Goal: Task Accomplishment & Management: Complete application form

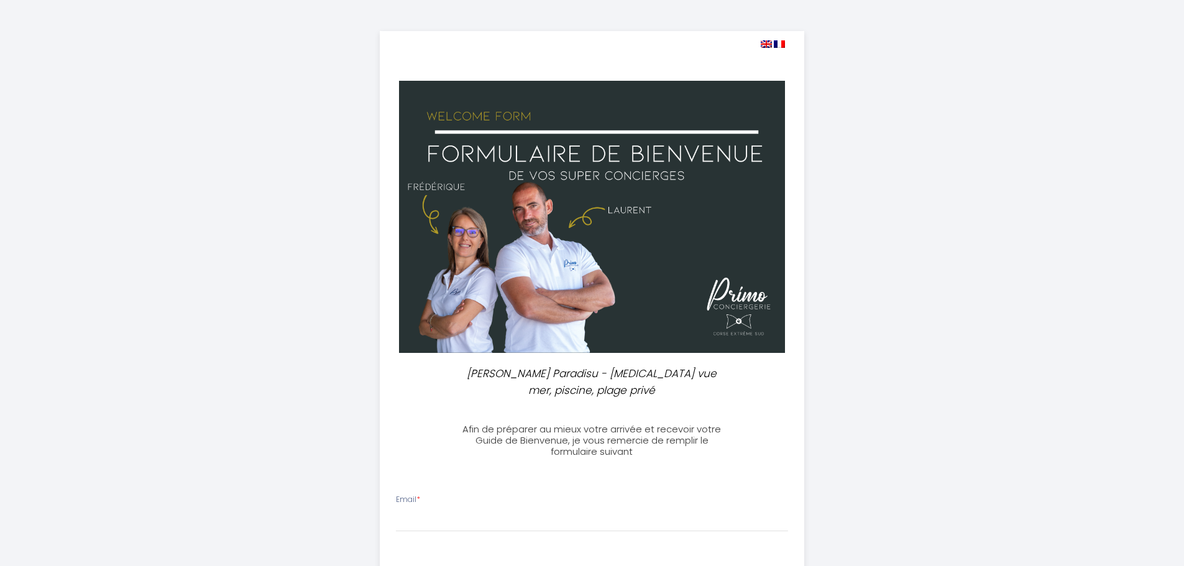
select select
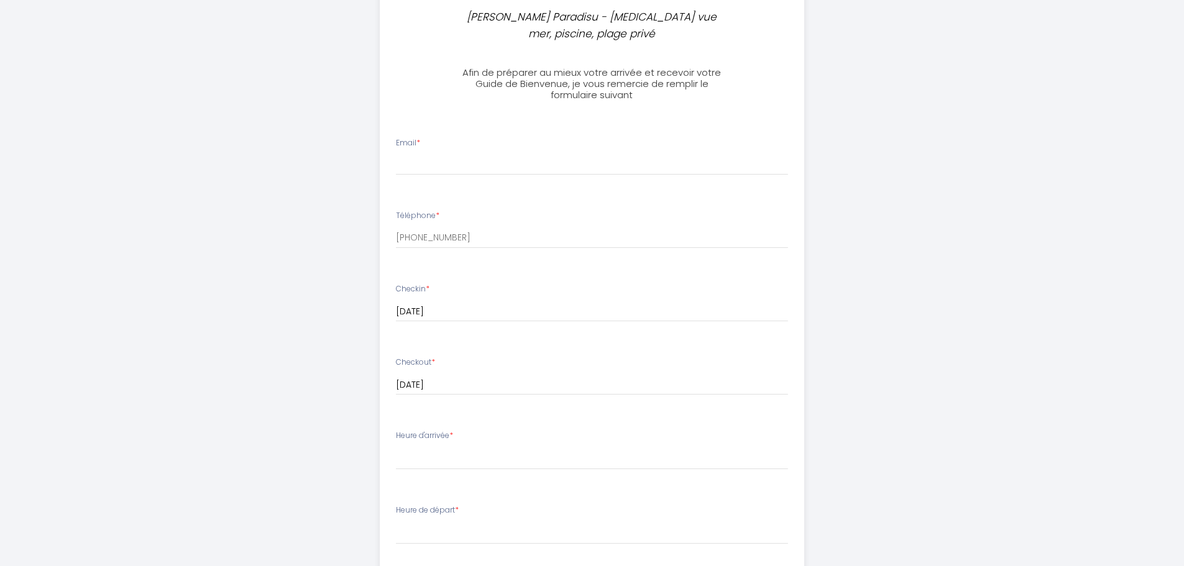
scroll to position [373, 0]
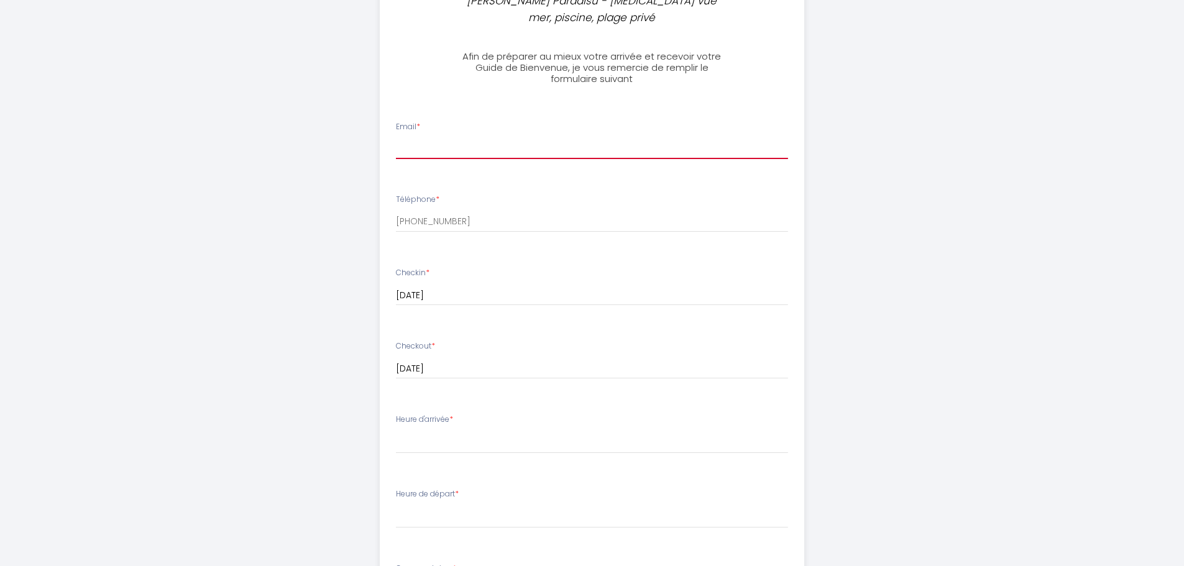
click at [454, 137] on input "Email *" at bounding box center [592, 148] width 392 height 22
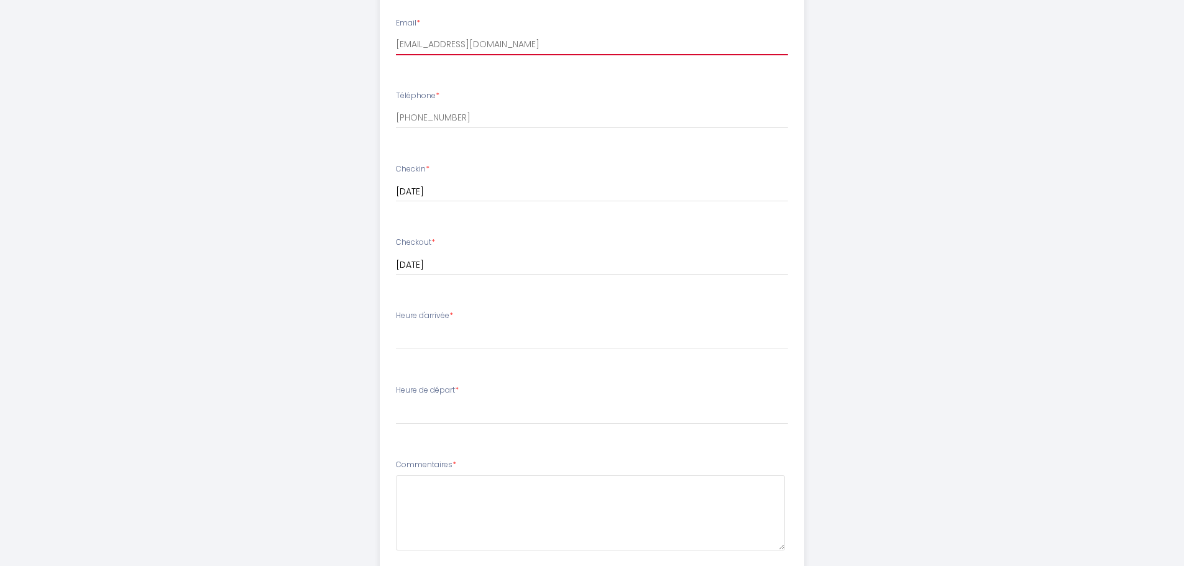
scroll to position [497, 0]
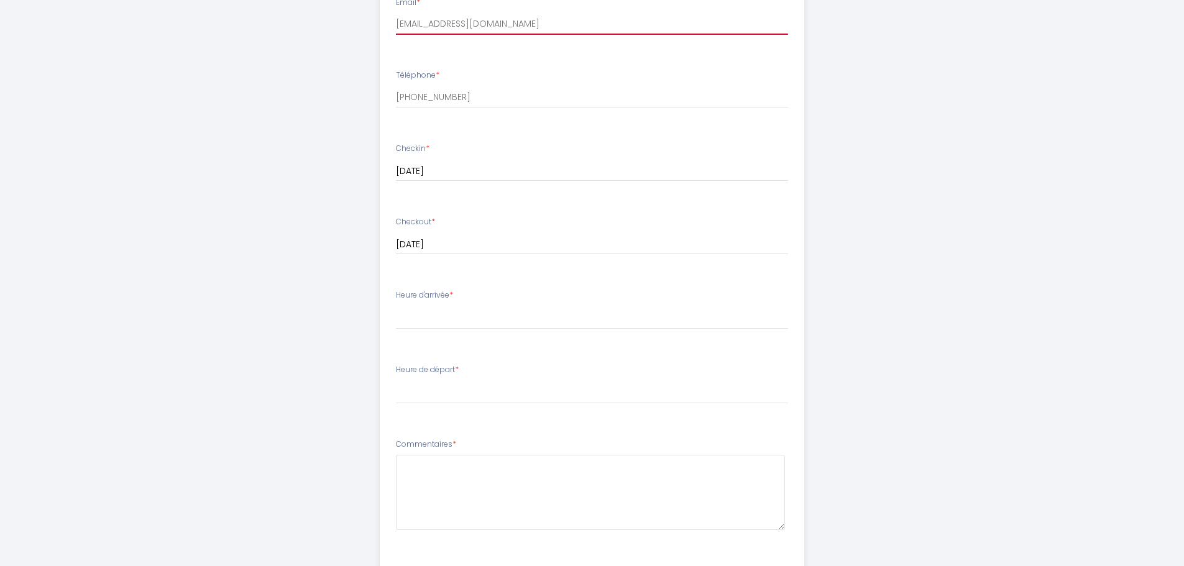
type input "[EMAIL_ADDRESS][DOMAIN_NAME]"
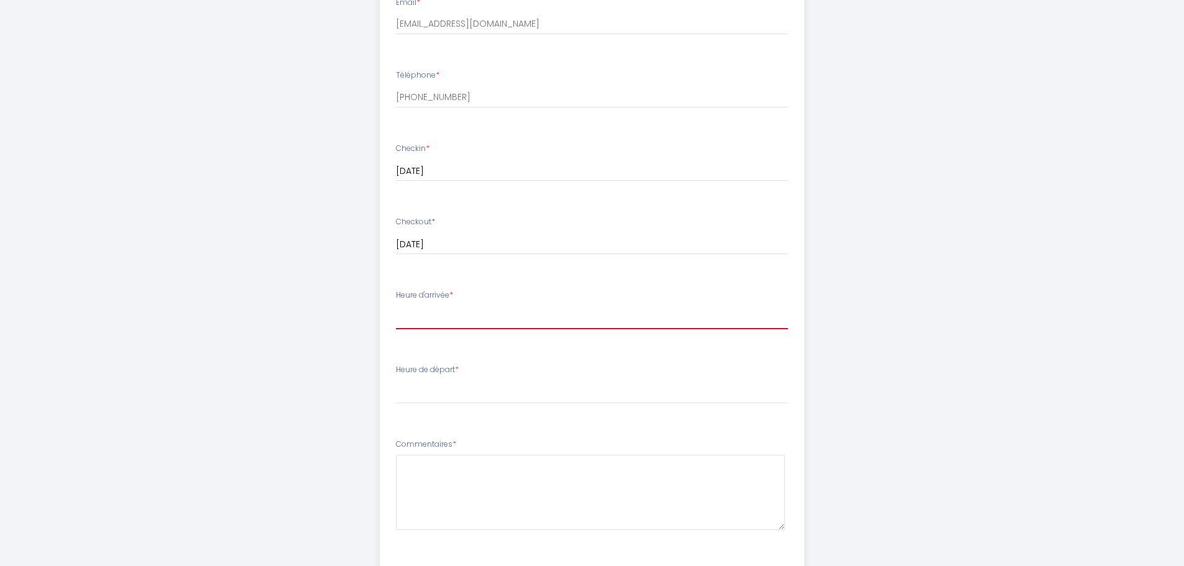
click at [443, 306] on select "17:00 17:30 18:00 18:30 19:00 19:30 20:00 20:30 21:00 21:30 22:00 22:30 23:00 2…" at bounding box center [592, 318] width 392 height 24
select select "17:00"
click at [396, 306] on select "17:00 17:30 18:00 18:30 19:00 19:30 20:00 20:30 21:00 21:30 22:00 22:30 23:00 2…" at bounding box center [592, 318] width 392 height 24
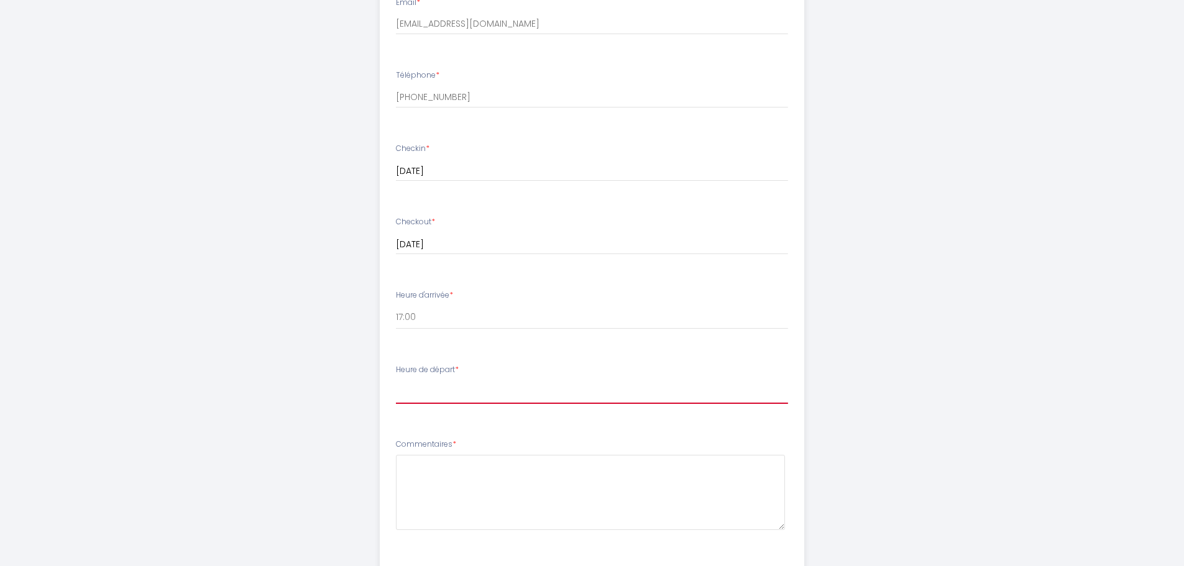
click at [444, 380] on select "00:00 00:30 01:00 01:30 02:00 02:30 03:00 03:30 04:00 04:30 05:00 05:30 06:00 0…" at bounding box center [592, 392] width 392 height 24
select select "08:00"
click at [396, 380] on select "00:00 00:30 01:00 01:30 02:00 02:30 03:00 03:30 04:00 04:30 05:00 05:30 06:00 0…" at bounding box center [592, 392] width 392 height 24
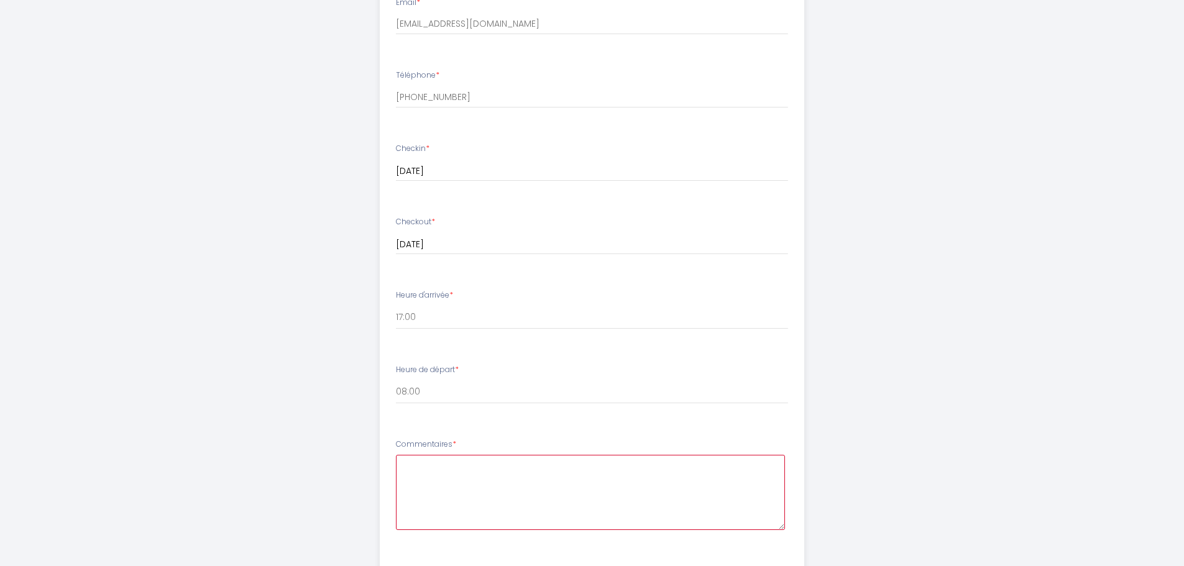
click at [482, 463] on textarea at bounding box center [590, 492] width 389 height 75
click at [614, 479] on textarea "Bonjour, Serait-il possible d'arriver un peu plus tôt?" at bounding box center [590, 492] width 389 height 75
type textarea "Bonjour, Serait-il possible d'arriver un peu plus tôt?"
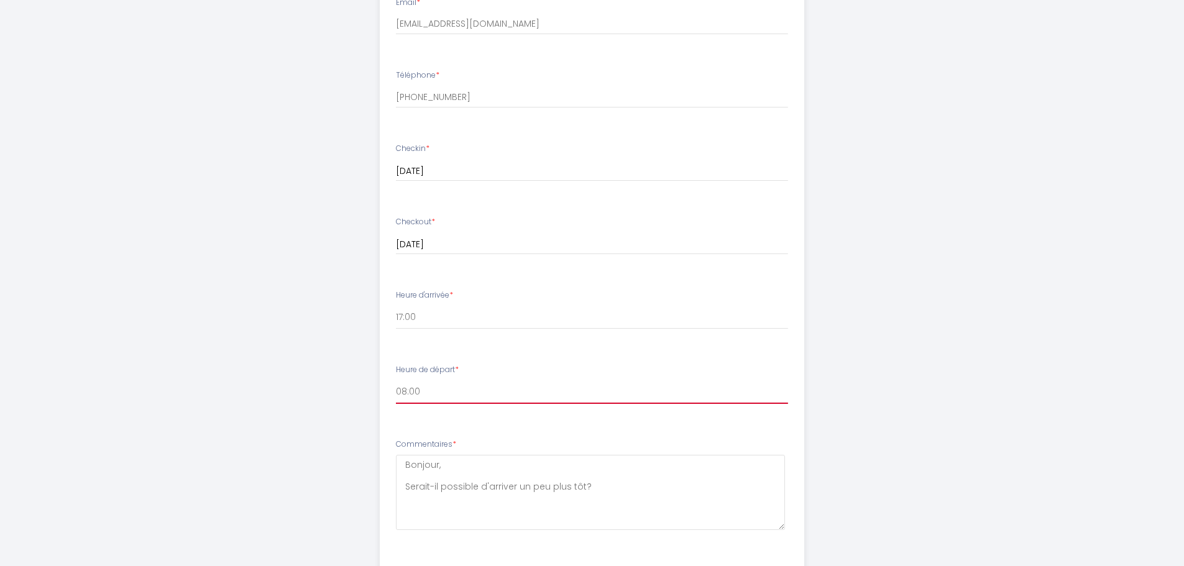
click at [449, 382] on select "00:00 00:30 01:00 01:30 02:00 02:30 03:00 03:30 04:00 04:30 05:00 05:30 06:00 0…" at bounding box center [592, 392] width 392 height 24
select select "07:30"
click at [396, 380] on select "00:00 00:30 01:00 01:30 02:00 02:30 03:00 03:30 04:00 04:30 05:00 05:30 06:00 0…" at bounding box center [592, 392] width 392 height 24
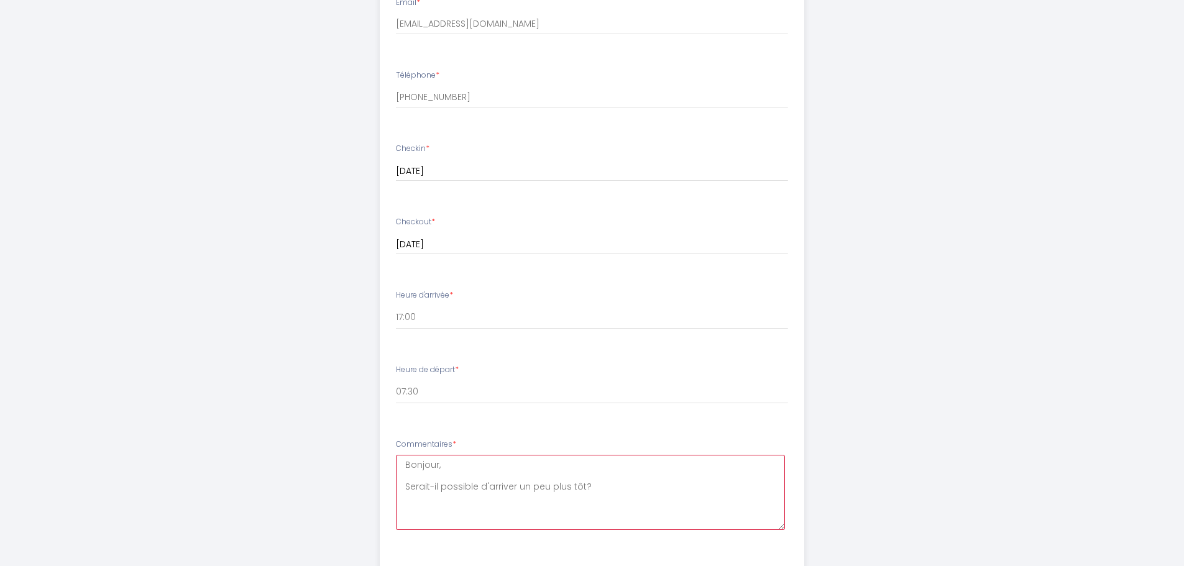
click at [487, 488] on textarea "Bonjour, Serait-il possible d'arriver un peu plus tôt?" at bounding box center [590, 492] width 389 height 75
type textarea "Bonjour, Serait-il possible d'arriver un peu plus tôt? Cordialement, [PERSON_NA…"
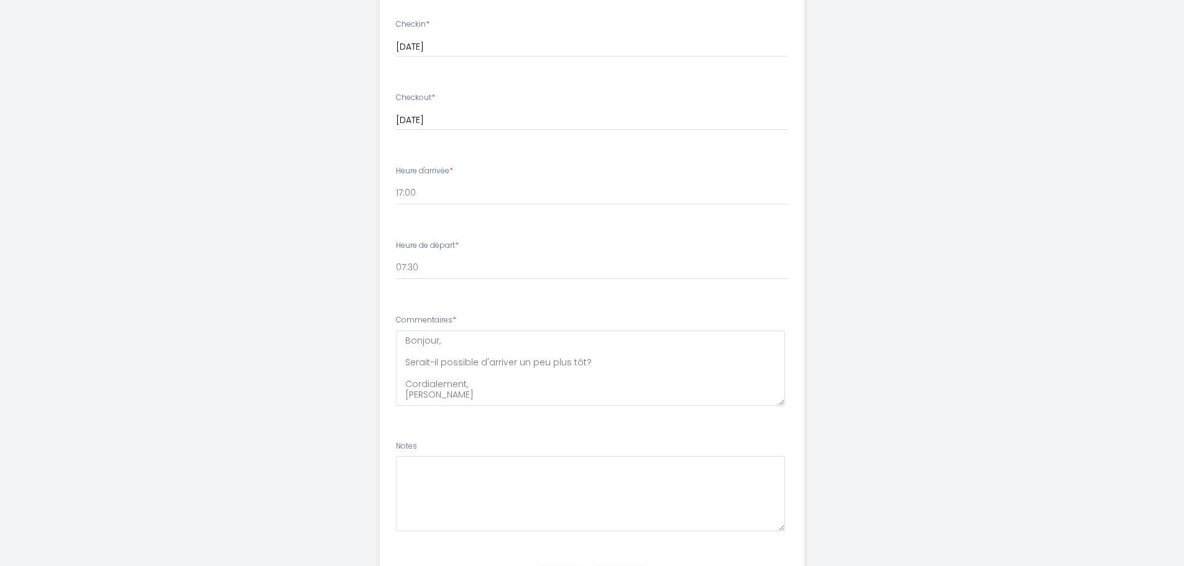
scroll to position [676, 0]
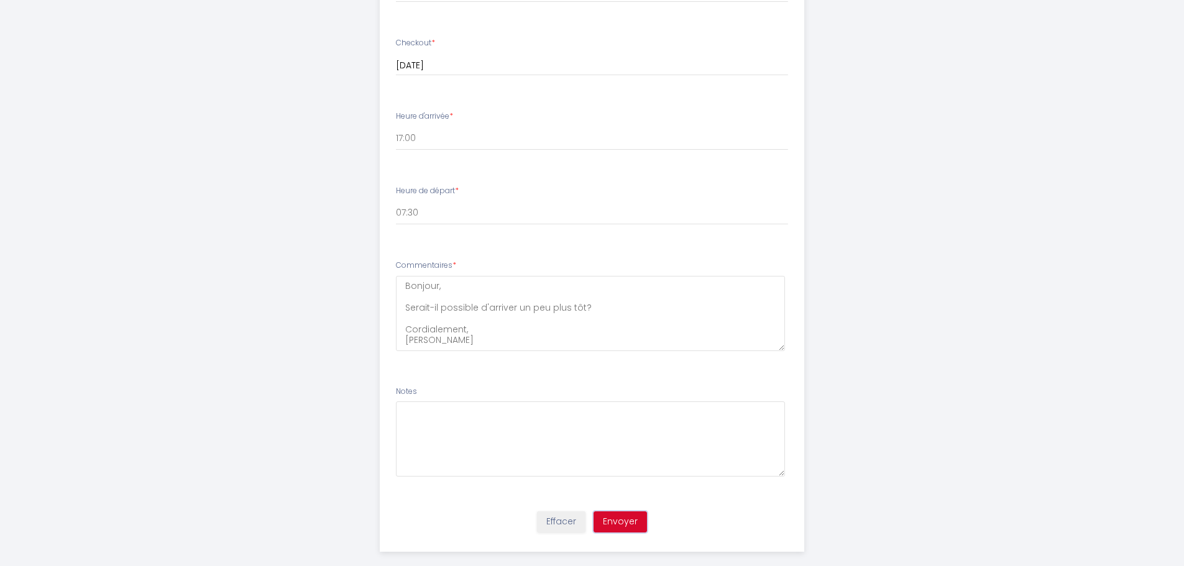
click at [631, 512] on button "Envoyer" at bounding box center [620, 522] width 53 height 21
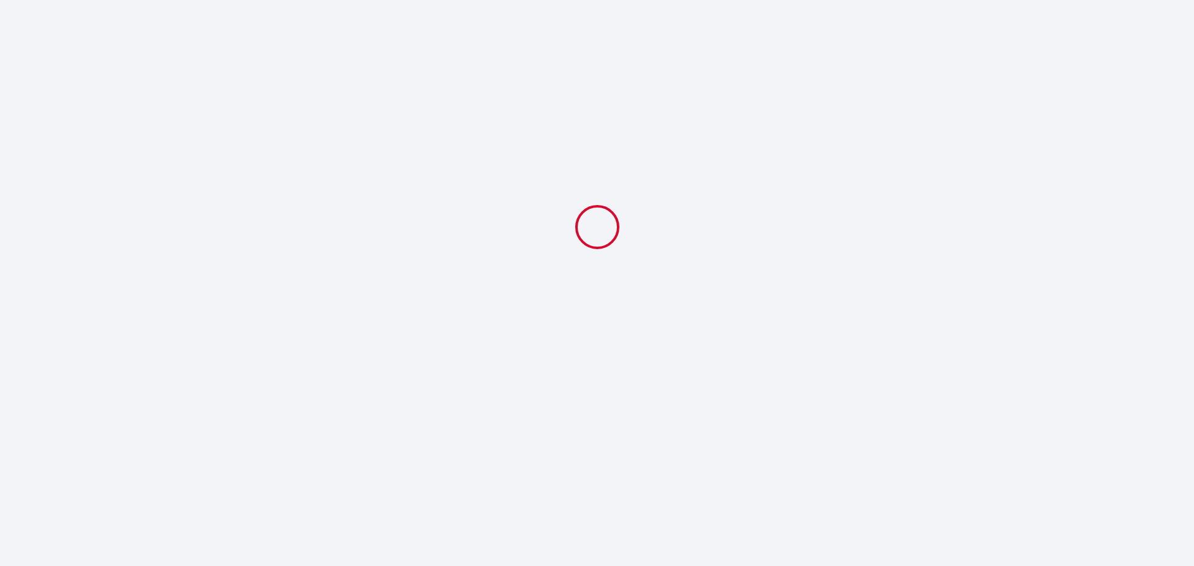
select select "07:30"
